Goal: Check status: Check status

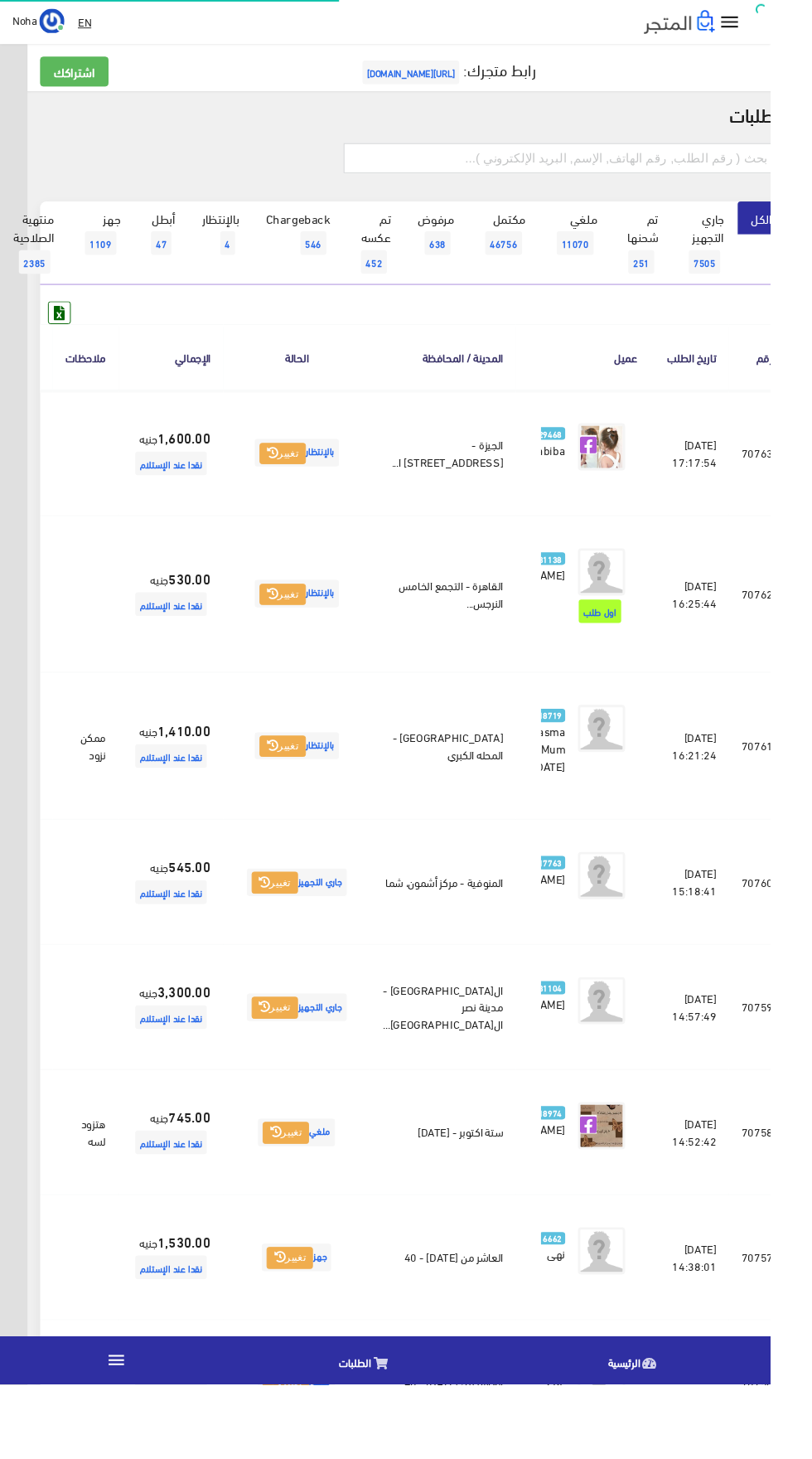
scroll to position [0, -43]
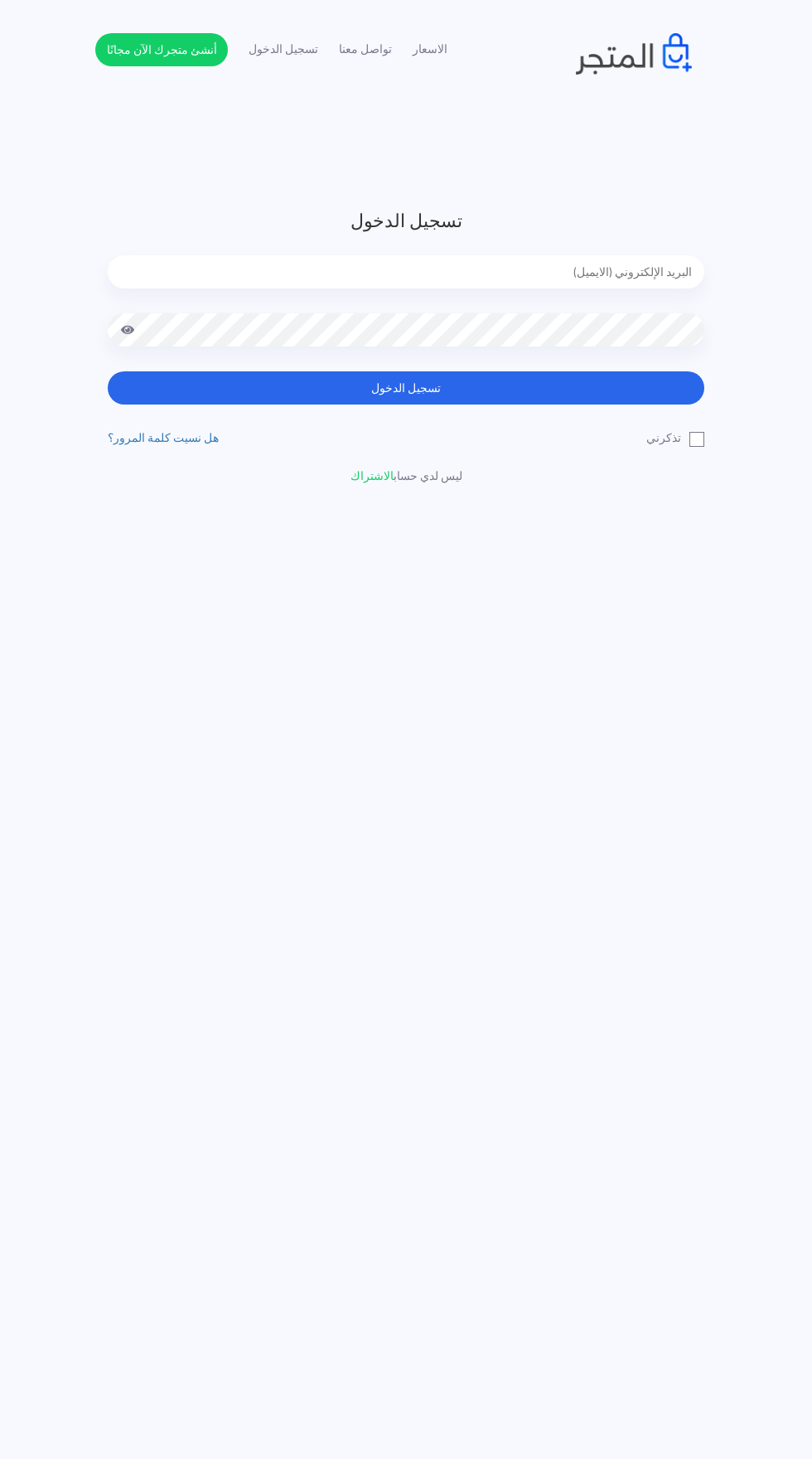
type input "noha_mae86@yahoo.com"
click at [108, 371] on button "تسجيل الدخول" at bounding box center [406, 388] width 596 height 33
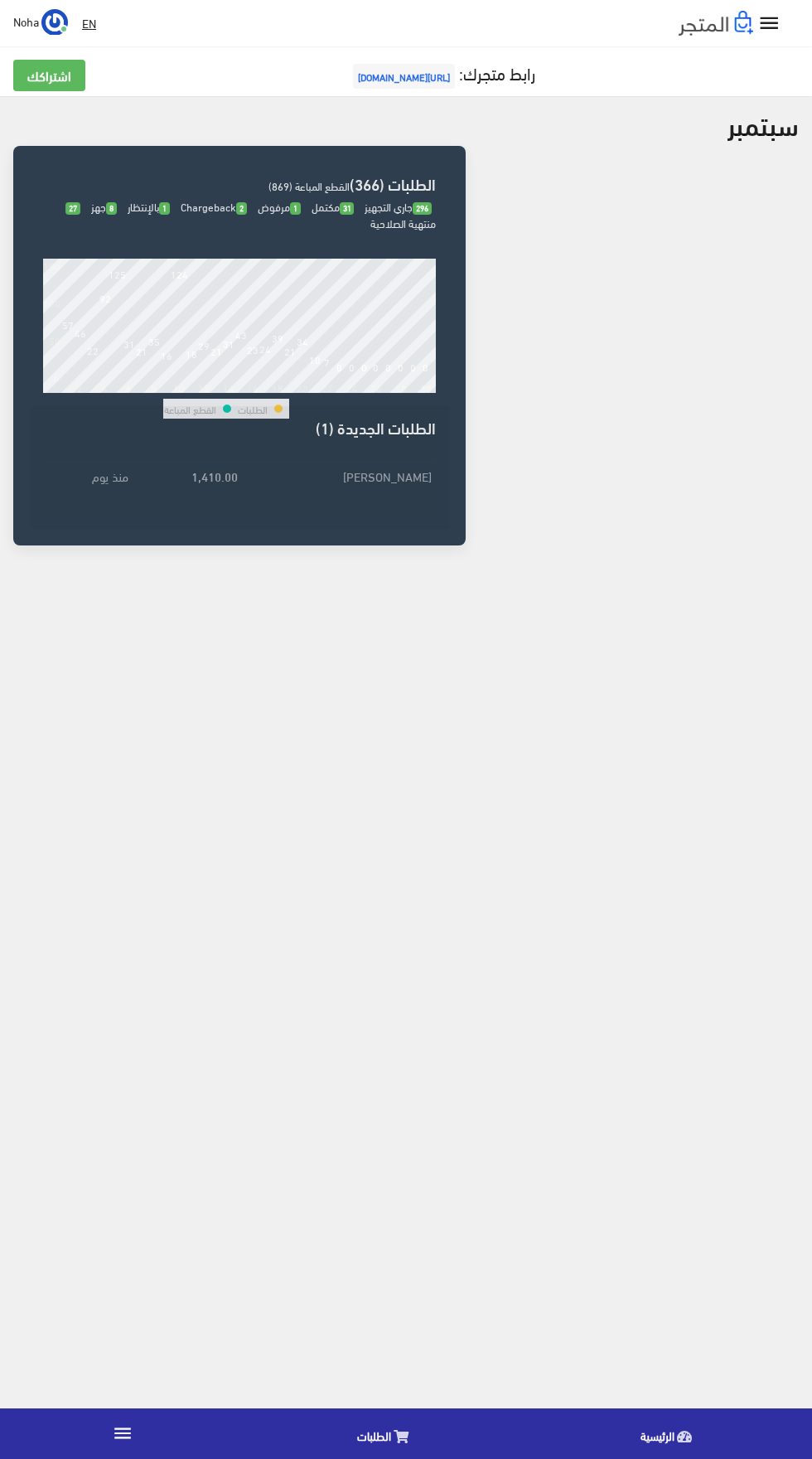
click at [381, 1442] on span "الطلبات" at bounding box center [374, 1435] width 34 height 21
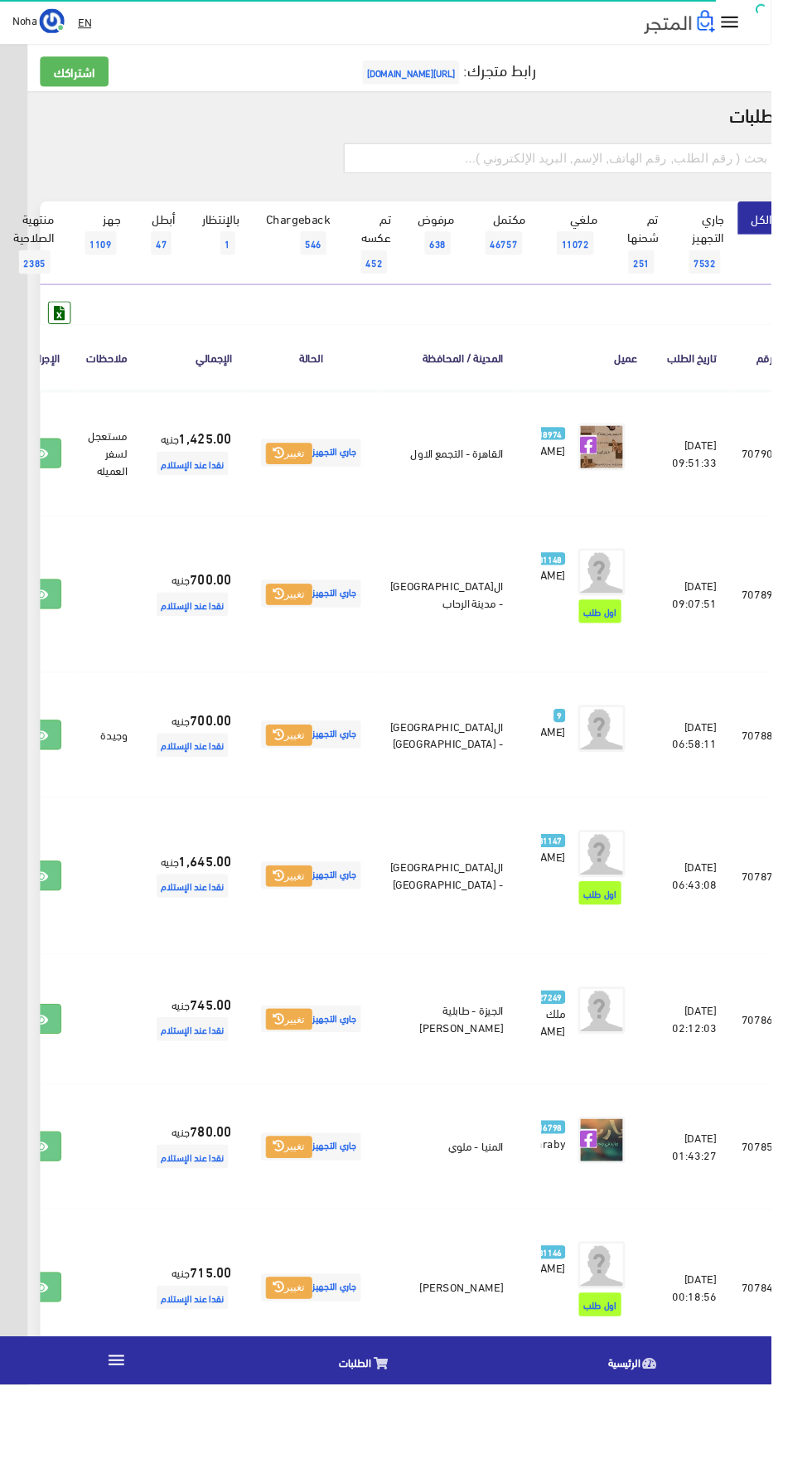
scroll to position [0, -43]
click at [558, 240] on link "مكتمل 46757" at bounding box center [530, 246] width 75 height 68
click at [551, 172] on input "text" at bounding box center [591, 167] width 458 height 32
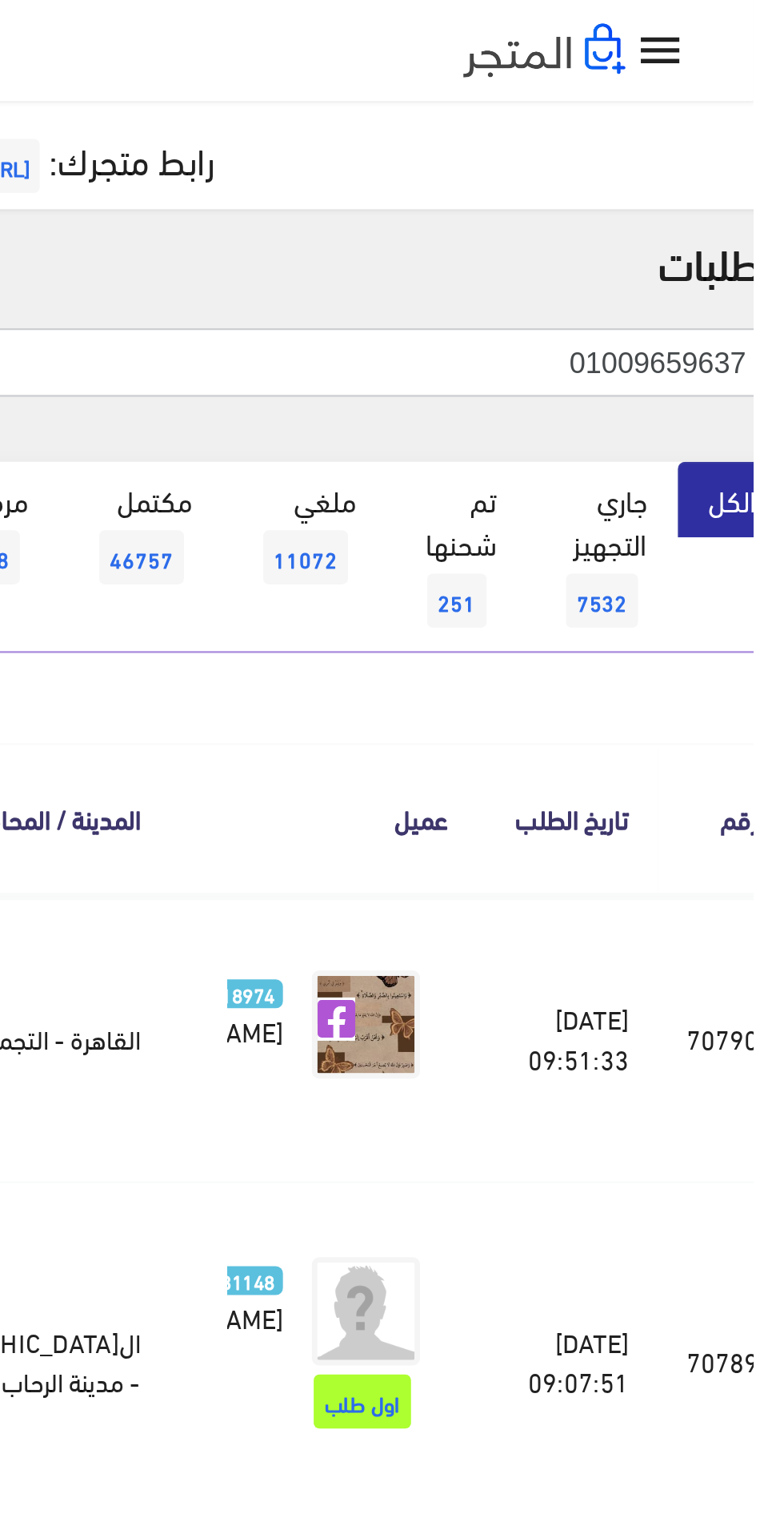
type input "01009659637"
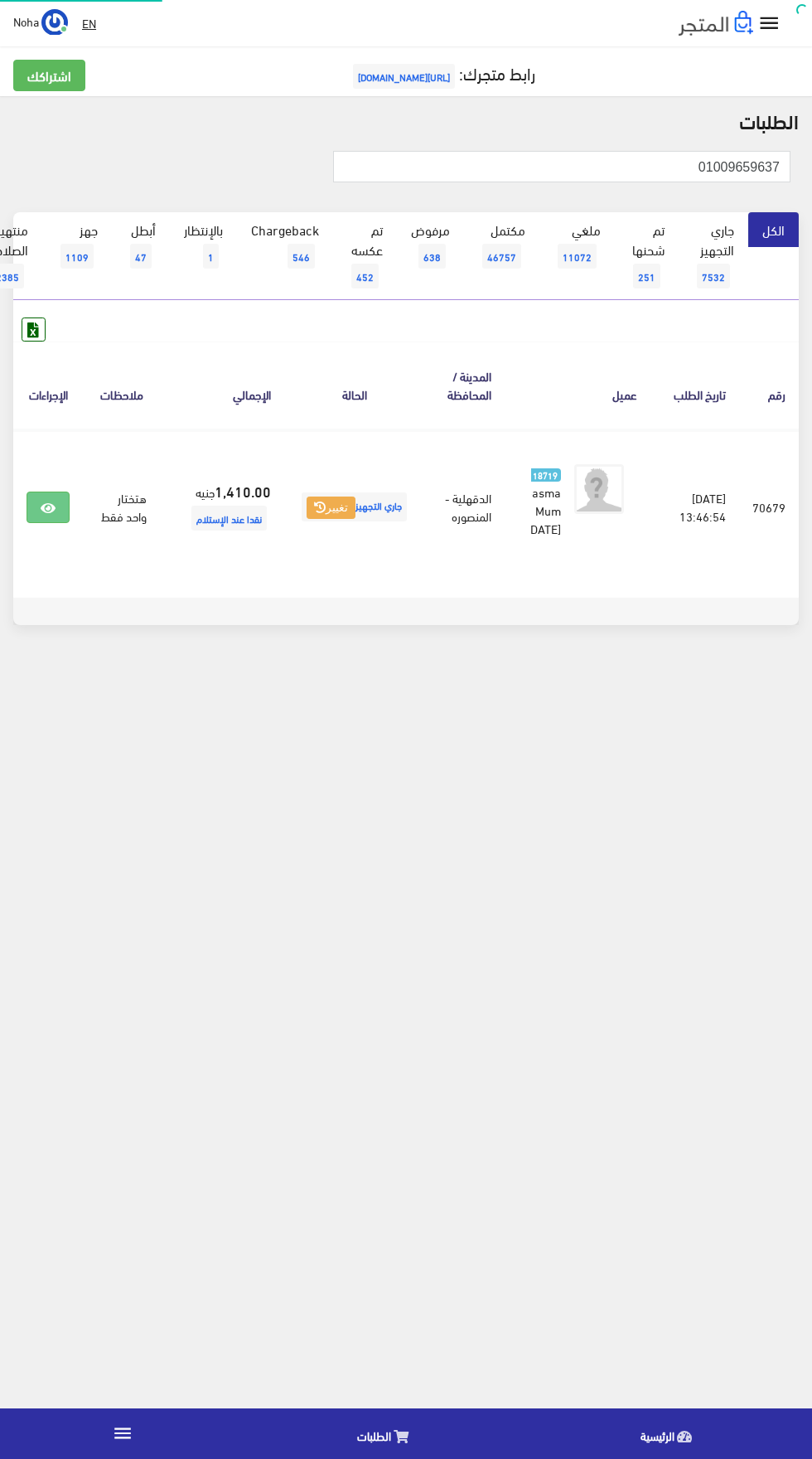
scroll to position [0, -43]
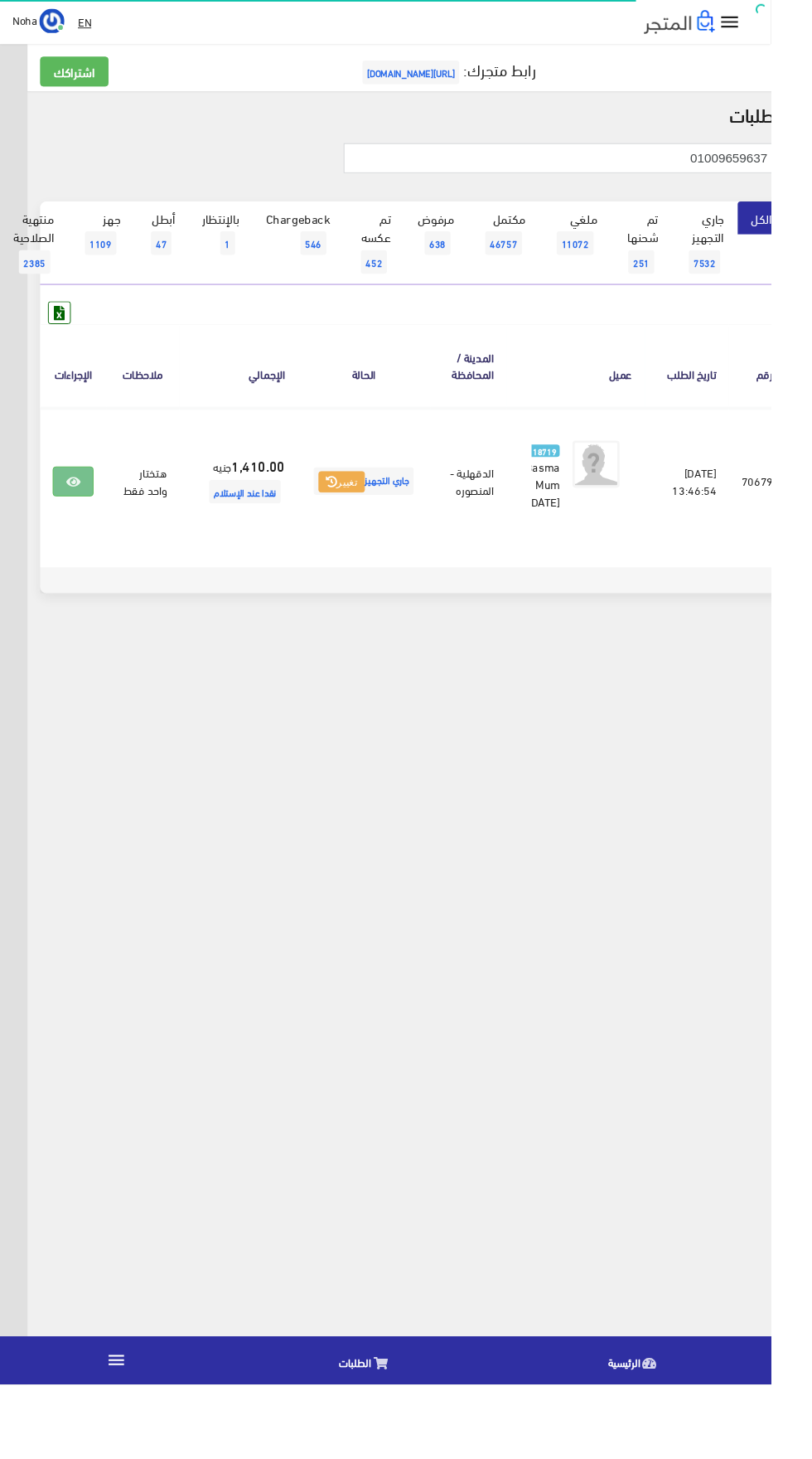
click at [84, 506] on icon at bounding box center [77, 508] width 15 height 13
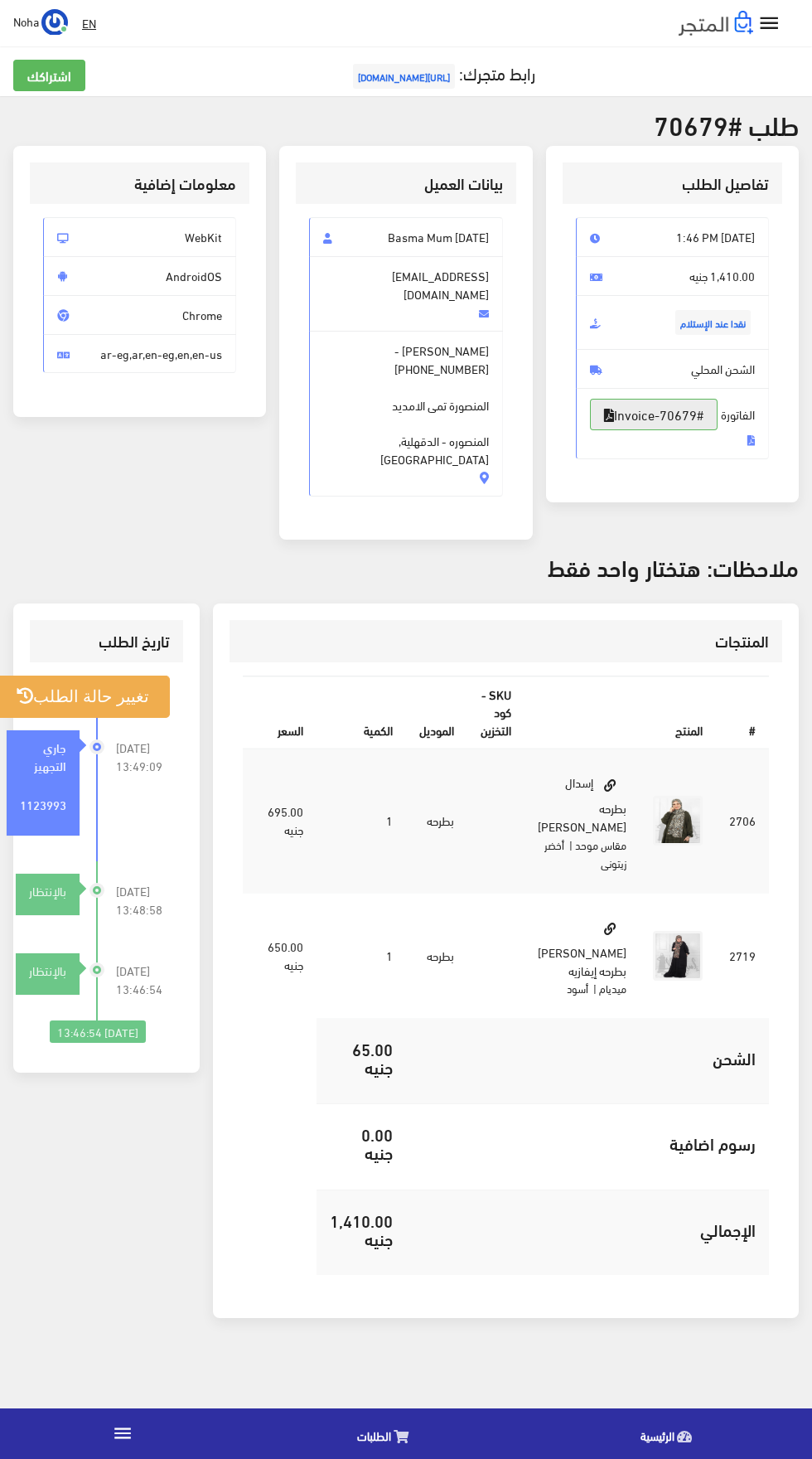
click at [690, 430] on link "#Invoice-70679" at bounding box center [653, 414] width 128 height 32
